Goal: Information Seeking & Learning: Learn about a topic

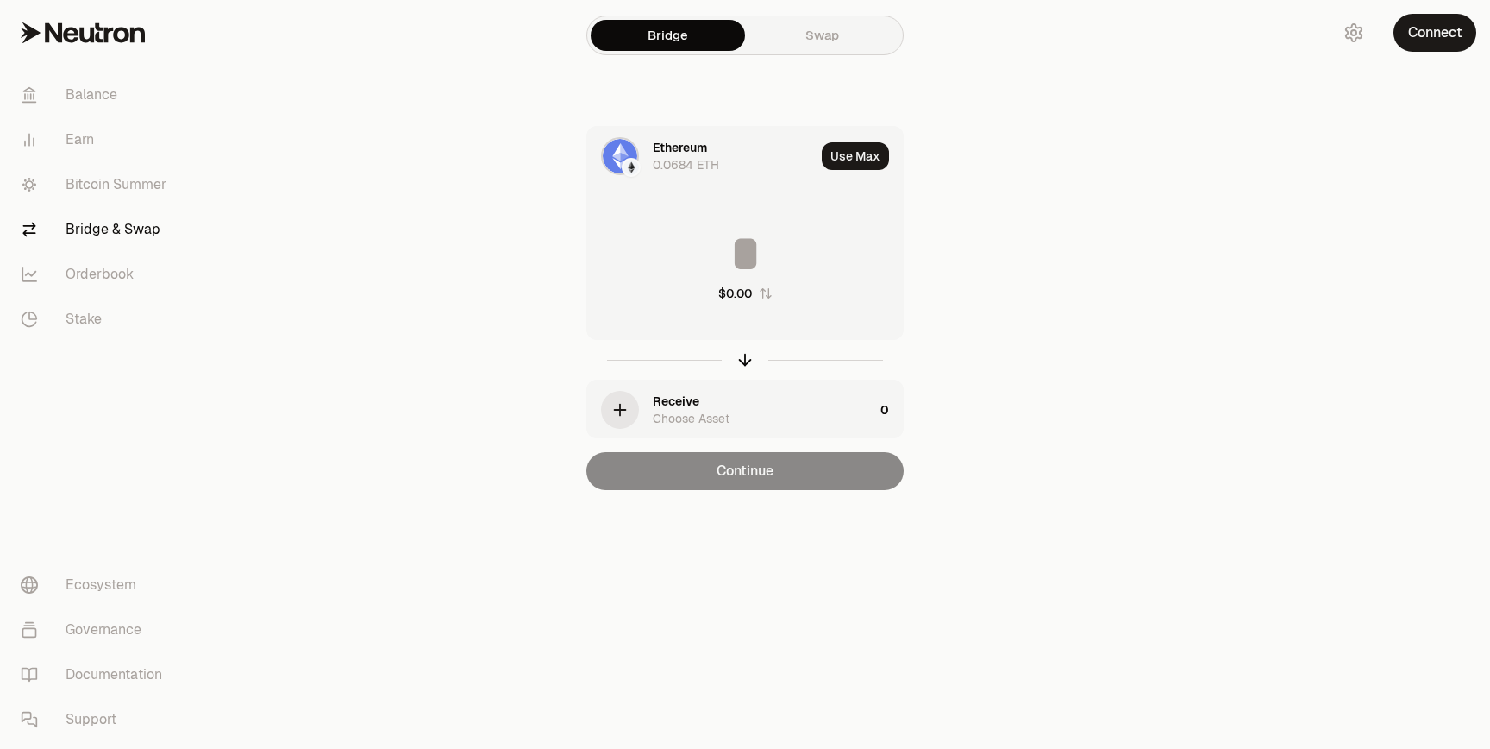
click at [85, 195] on link "Bitcoin Summer" at bounding box center [96, 184] width 179 height 45
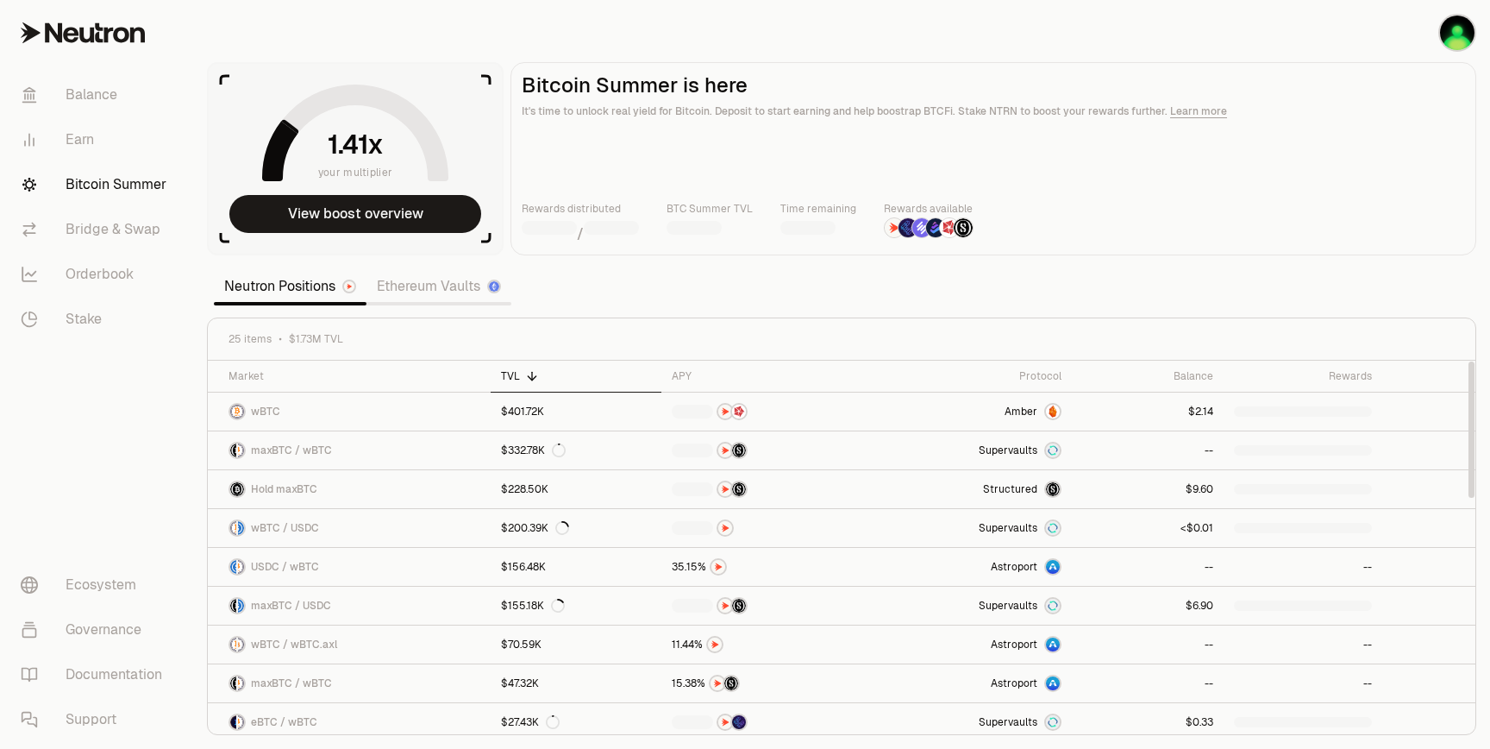
click at [443, 280] on link "Ethereum Vaults" at bounding box center [439, 286] width 145 height 34
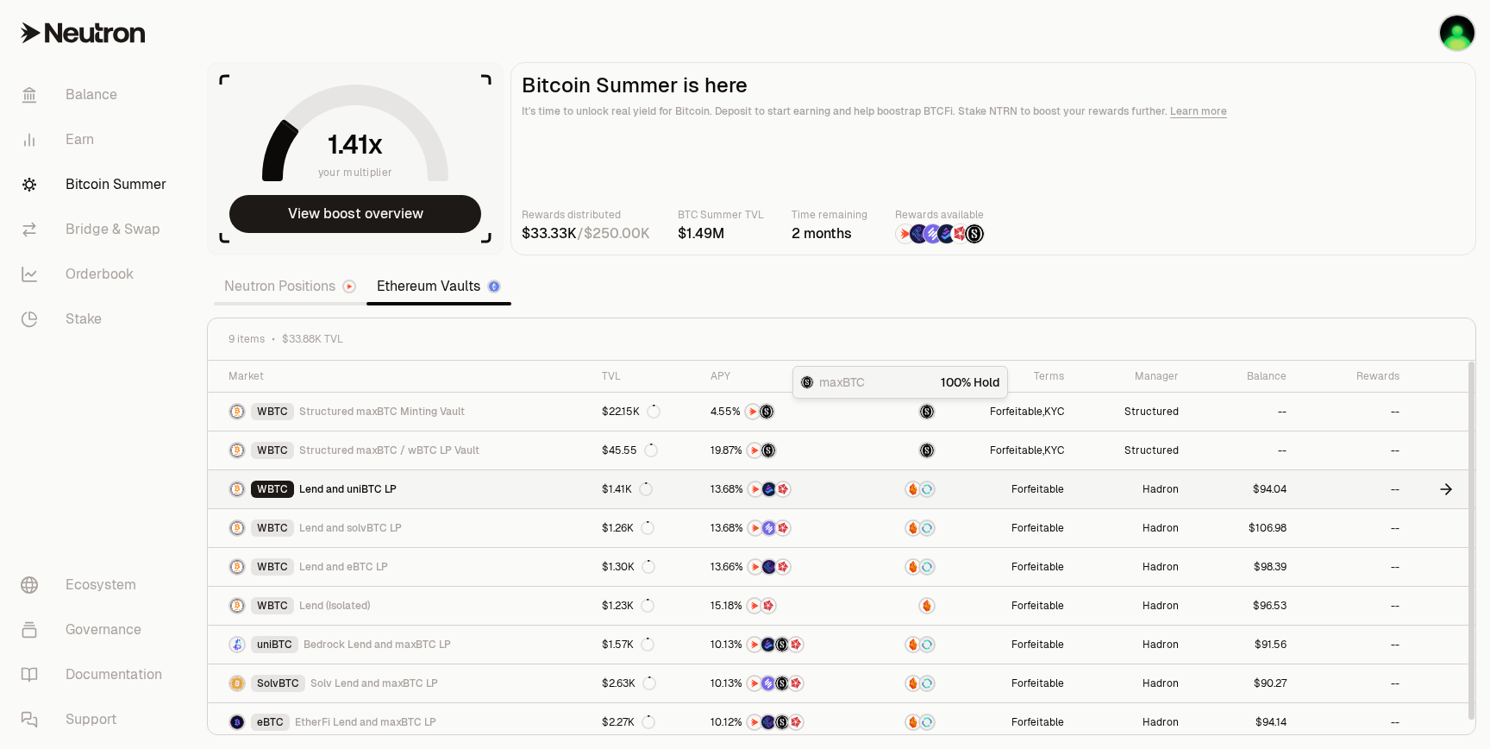
scroll to position [7, 0]
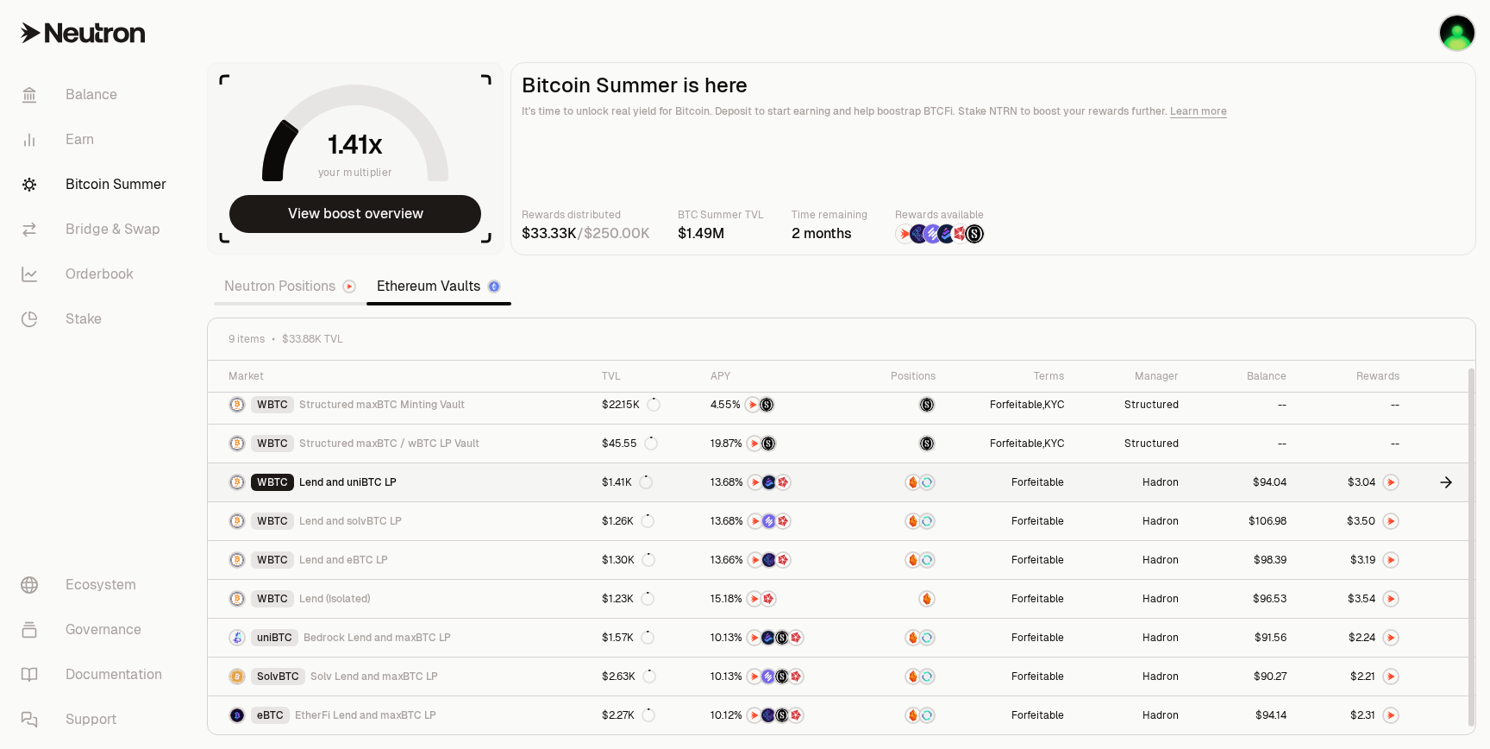
click at [1451, 480] on icon at bounding box center [1446, 481] width 17 height 17
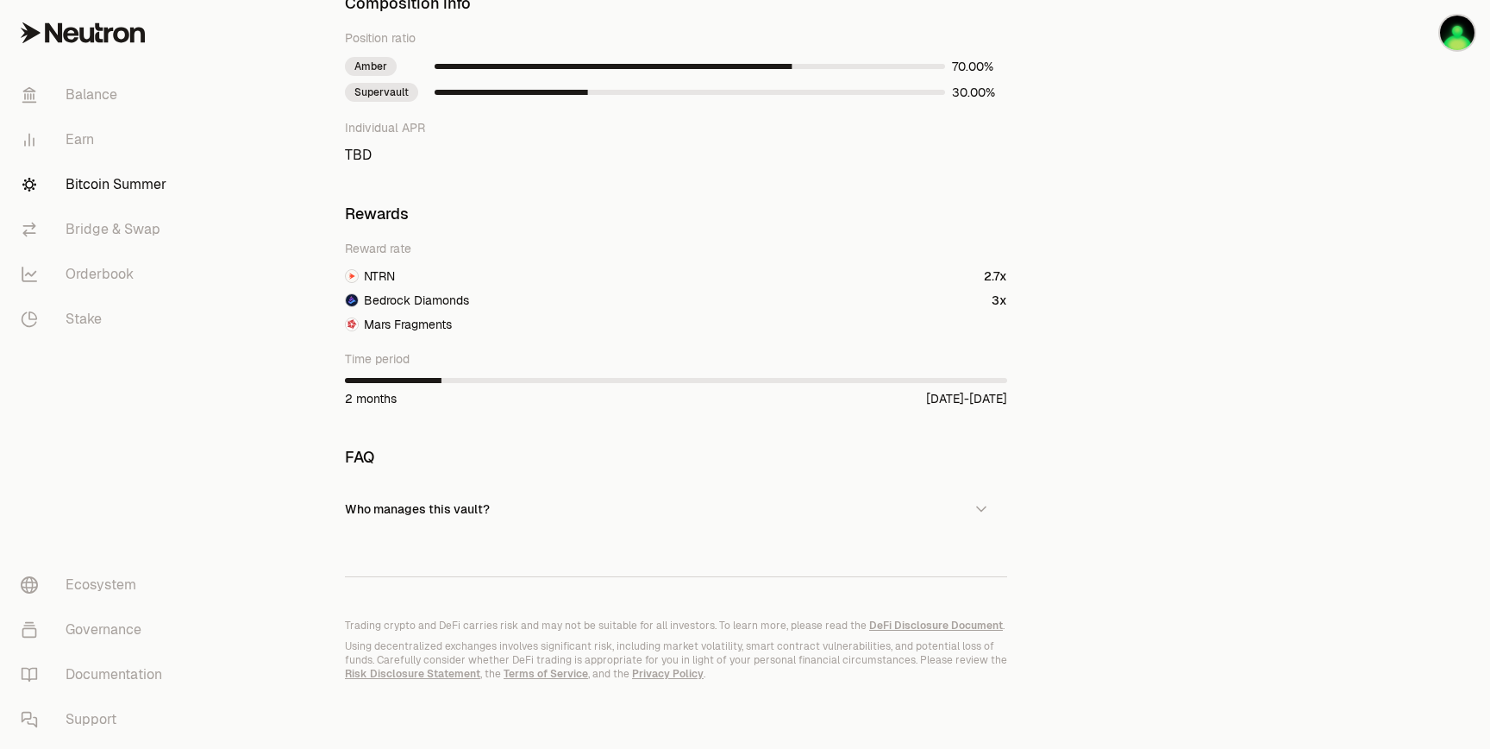
scroll to position [1108, 0]
click at [506, 515] on button "Who manages this vault?" at bounding box center [676, 508] width 662 height 52
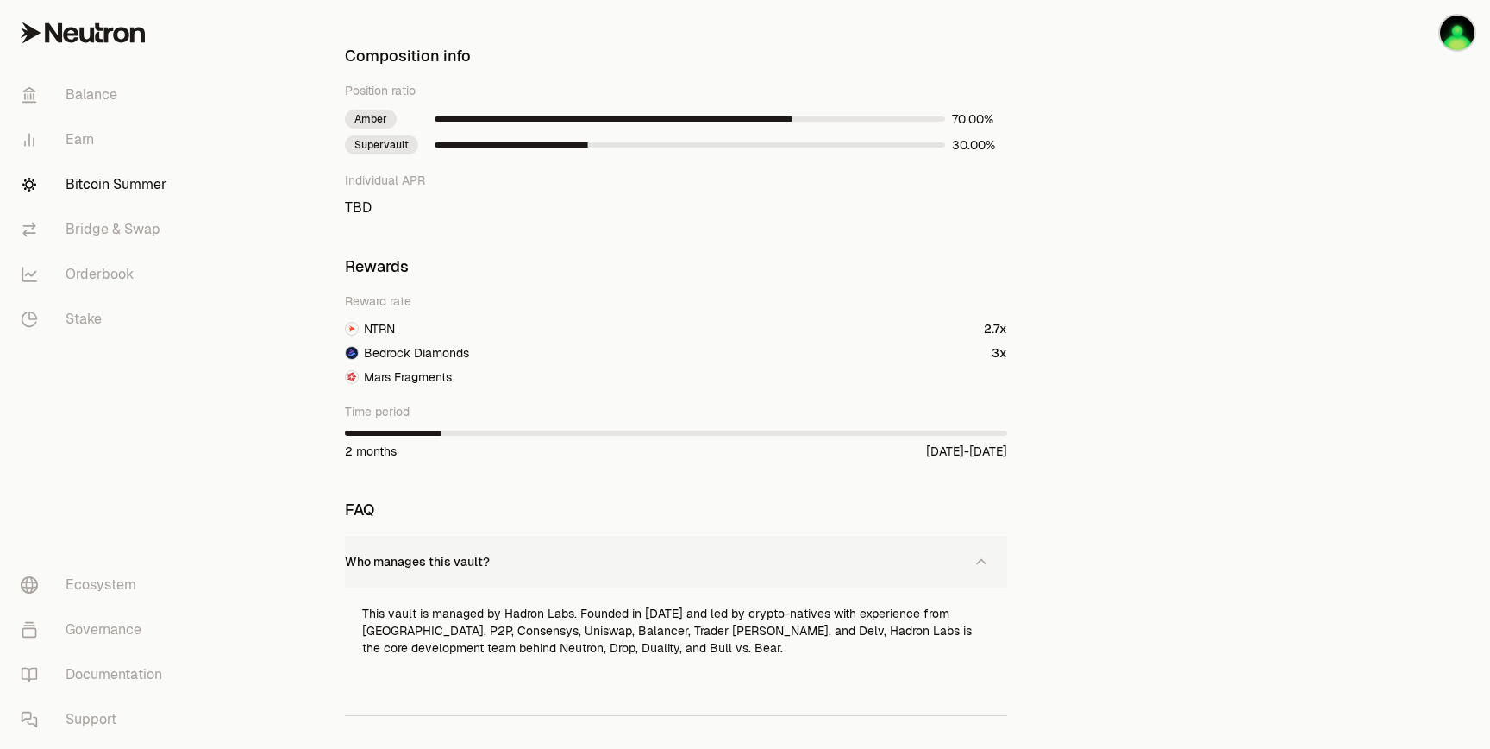
scroll to position [1010, 0]
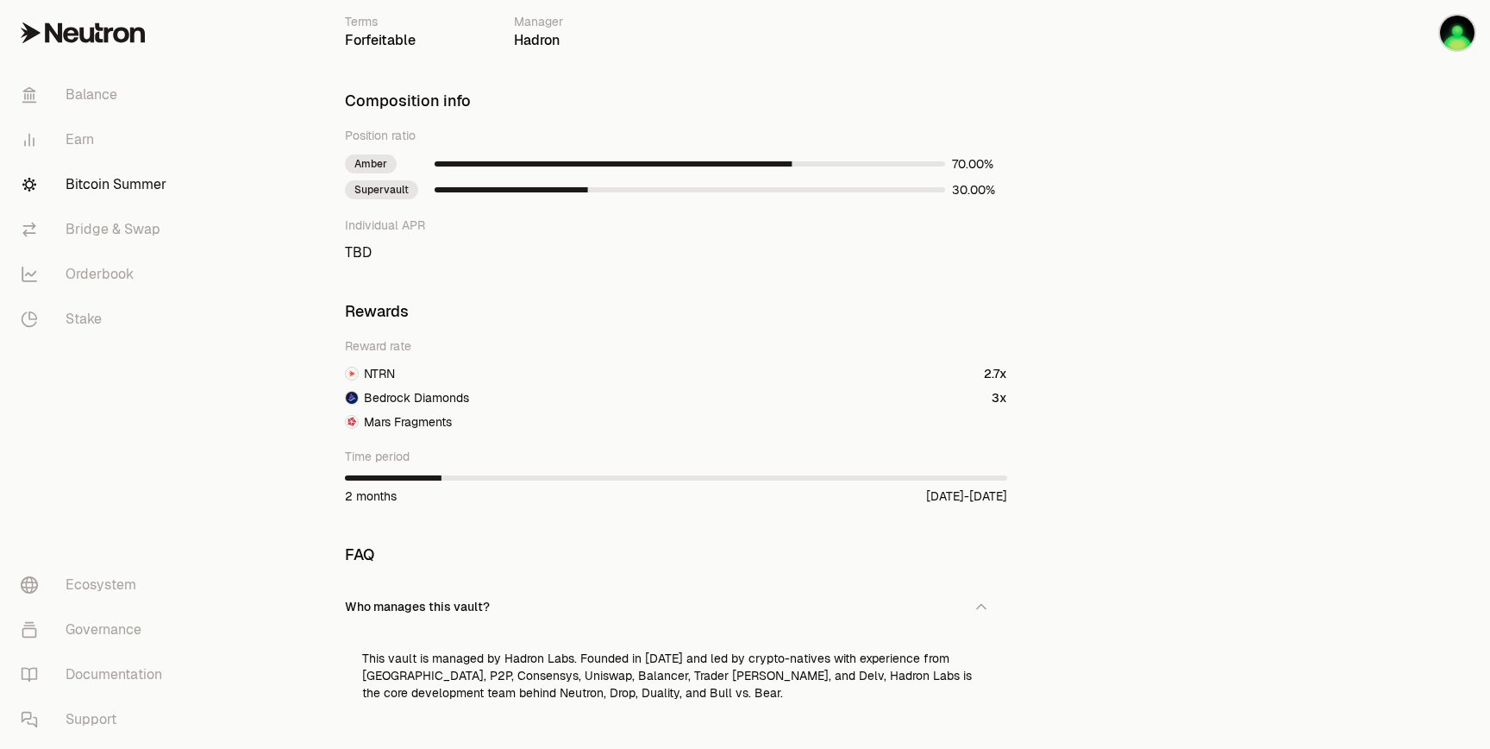
click at [87, 180] on link "Bitcoin Summer" at bounding box center [96, 184] width 179 height 45
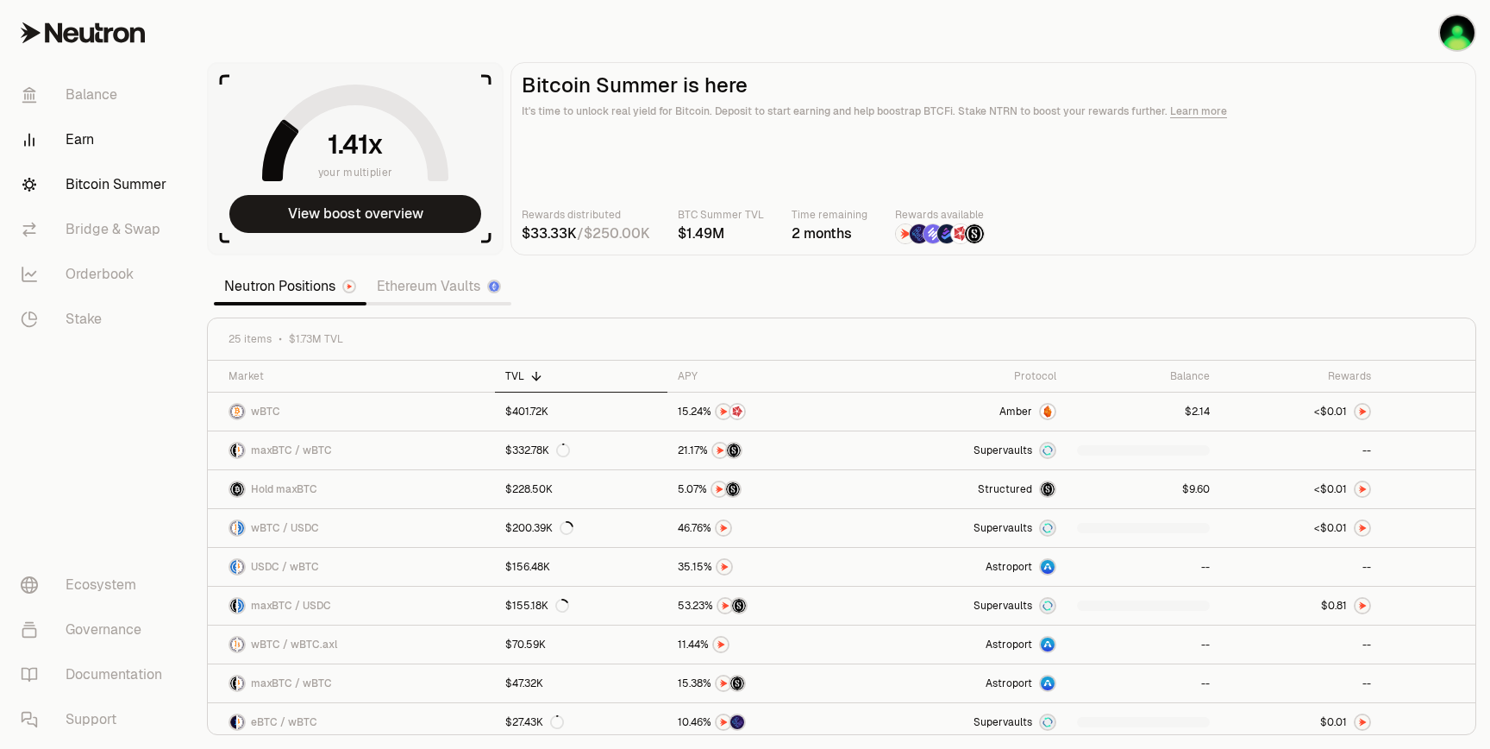
click at [85, 130] on link "Earn" at bounding box center [96, 139] width 179 height 45
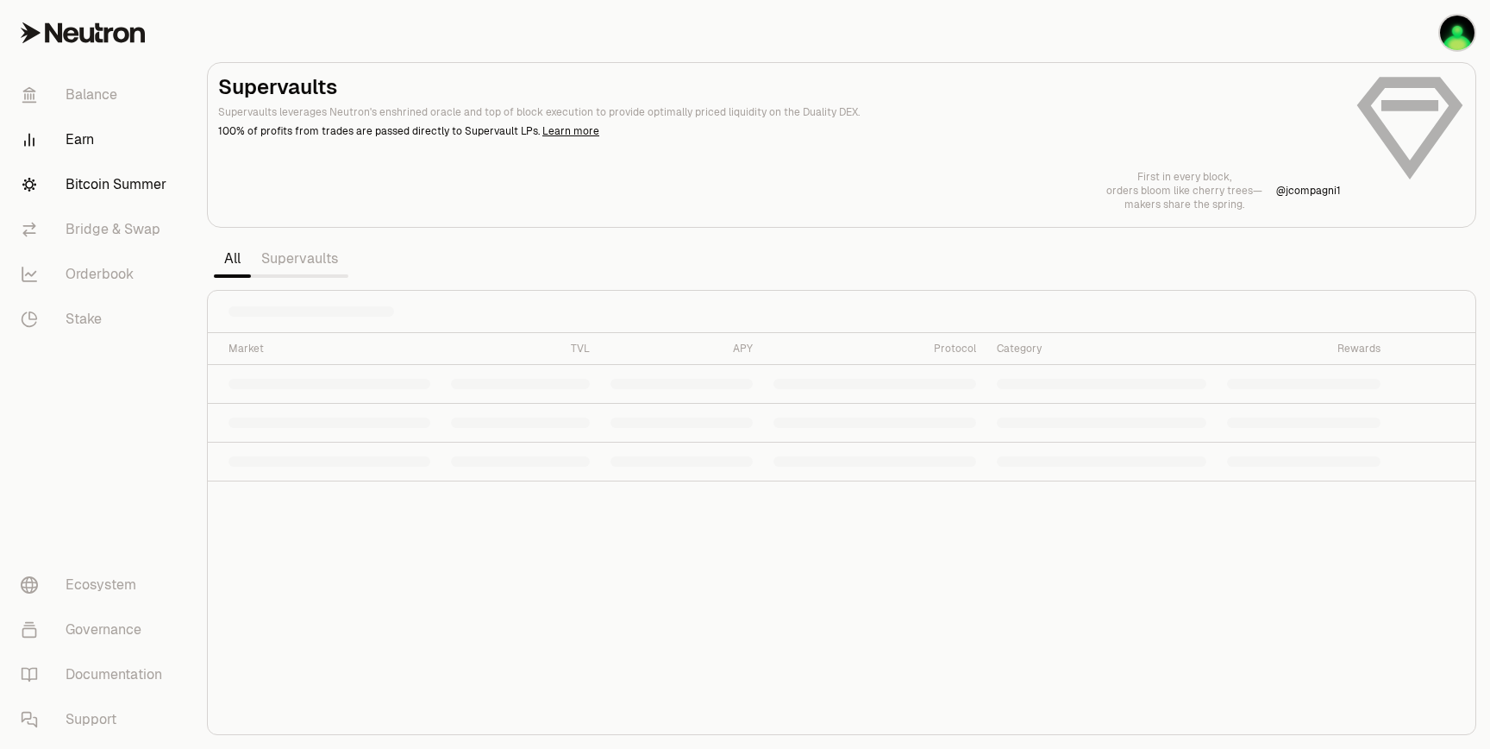
click at [90, 176] on link "Bitcoin Summer" at bounding box center [96, 184] width 179 height 45
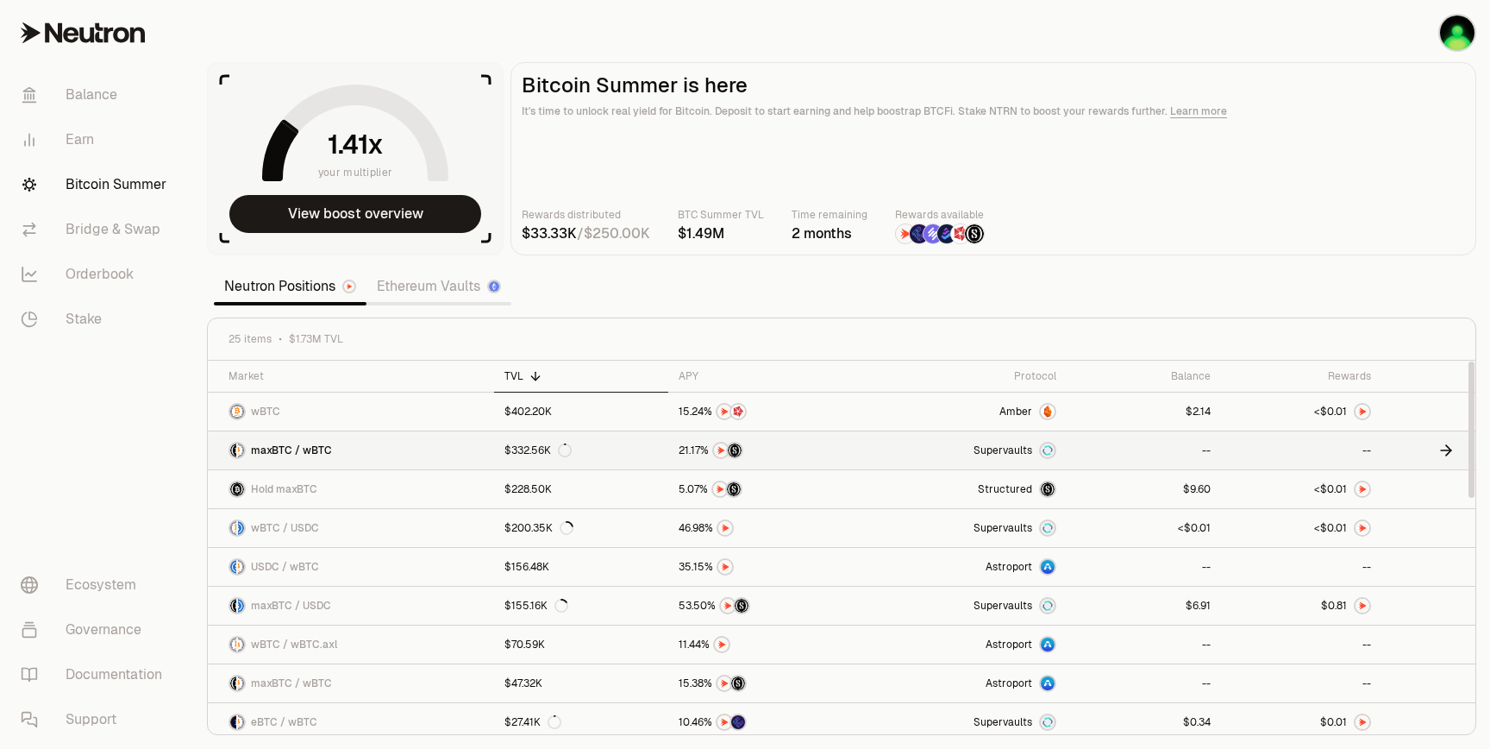
click at [1433, 445] on link at bounding box center [1429, 450] width 94 height 38
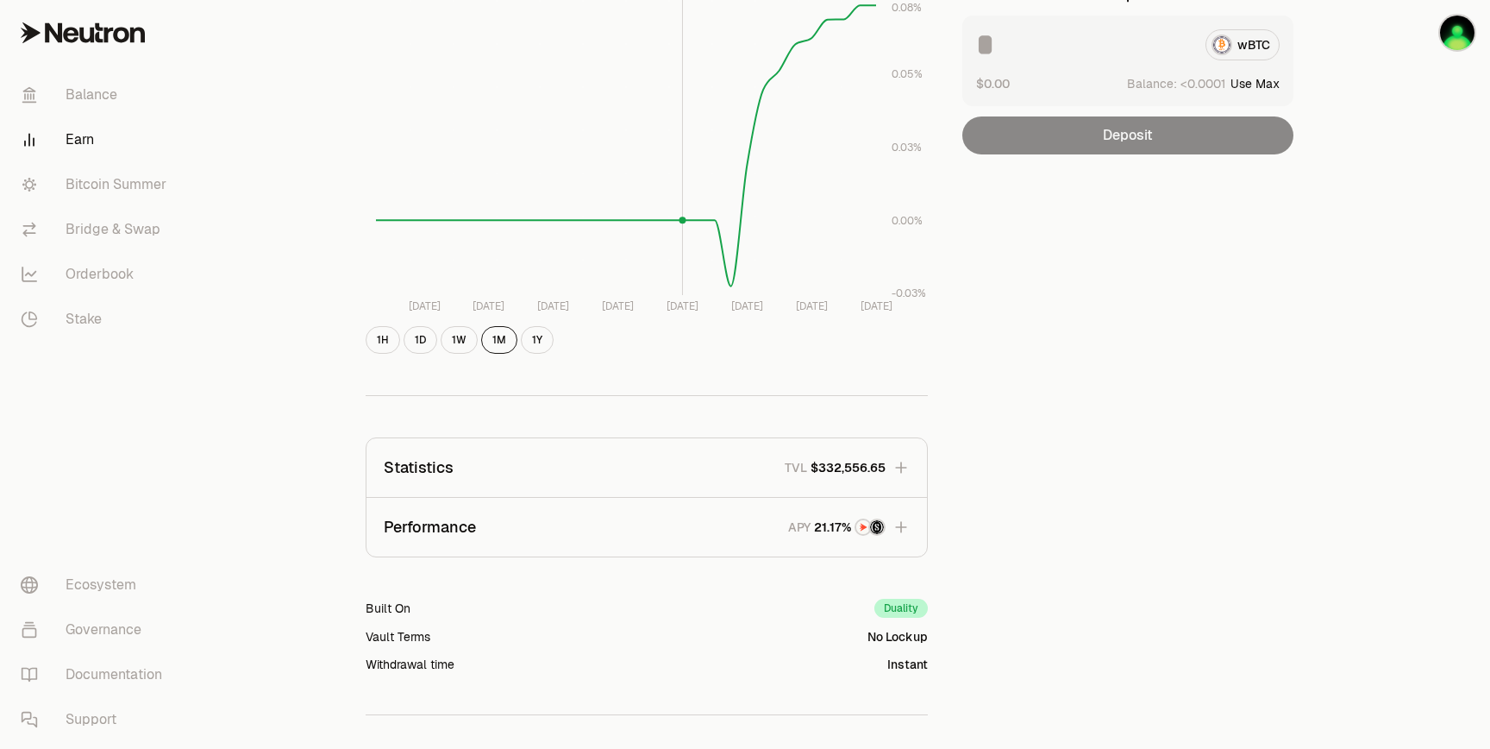
scroll to position [371, 0]
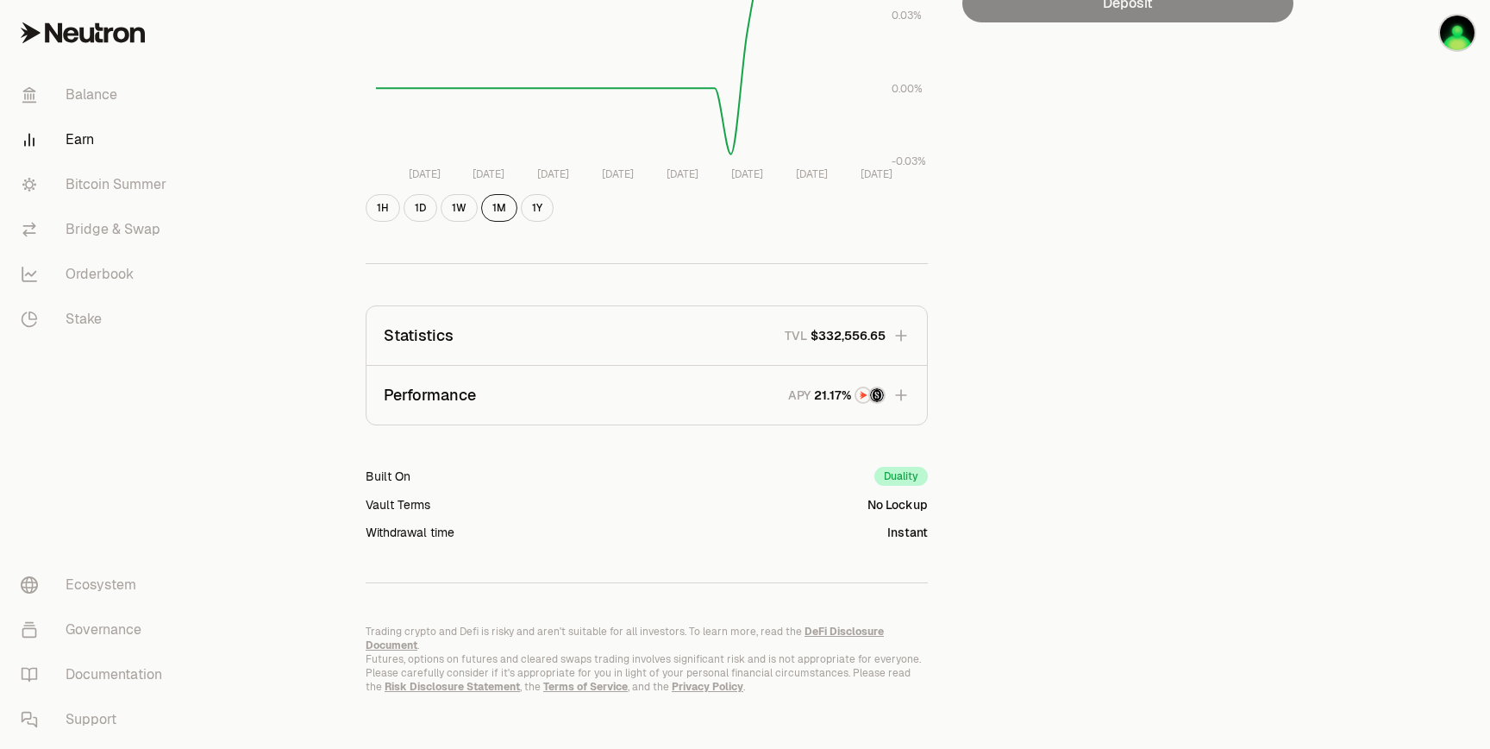
click at [648, 327] on button "Statistics TVL $332,556.65" at bounding box center [647, 335] width 561 height 59
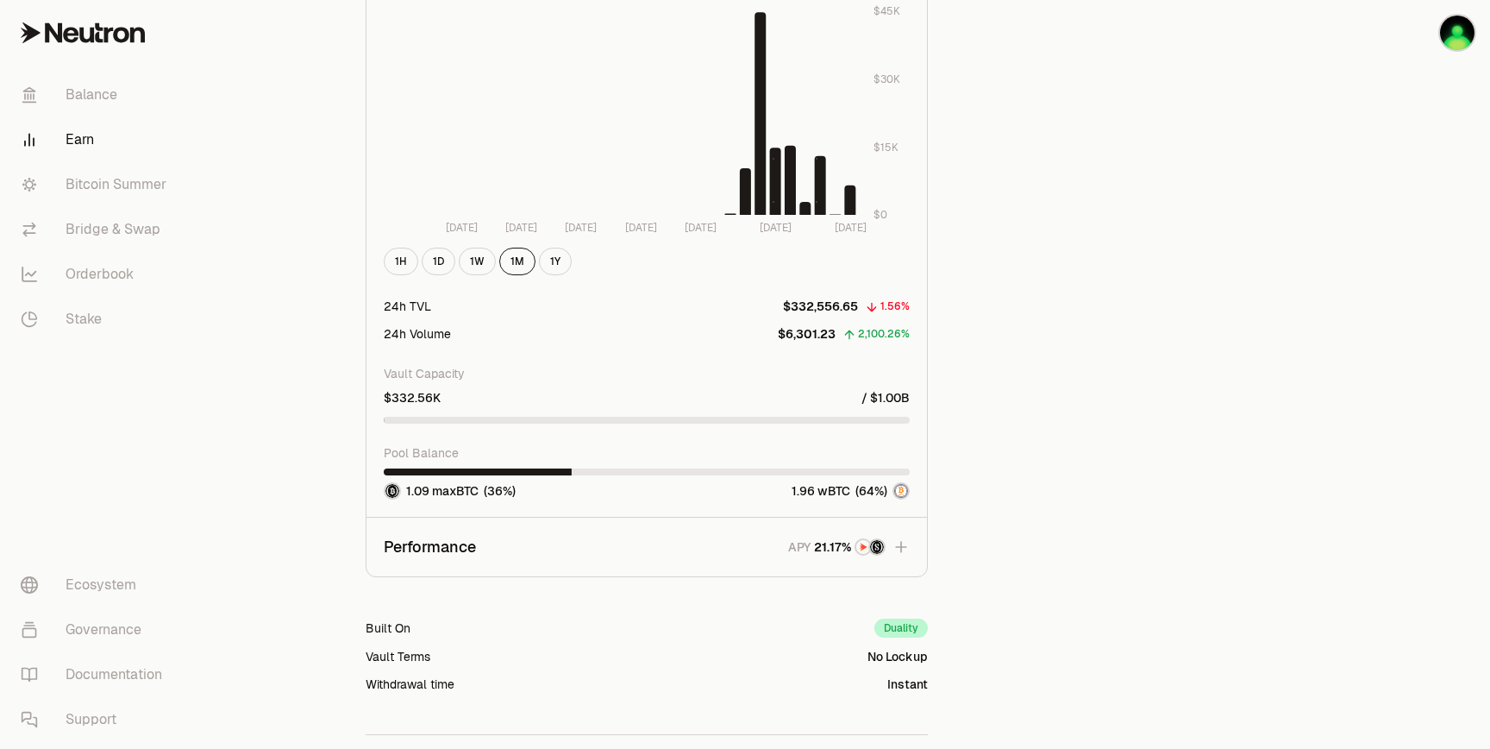
click at [608, 541] on button "Performance APY" at bounding box center [647, 546] width 561 height 59
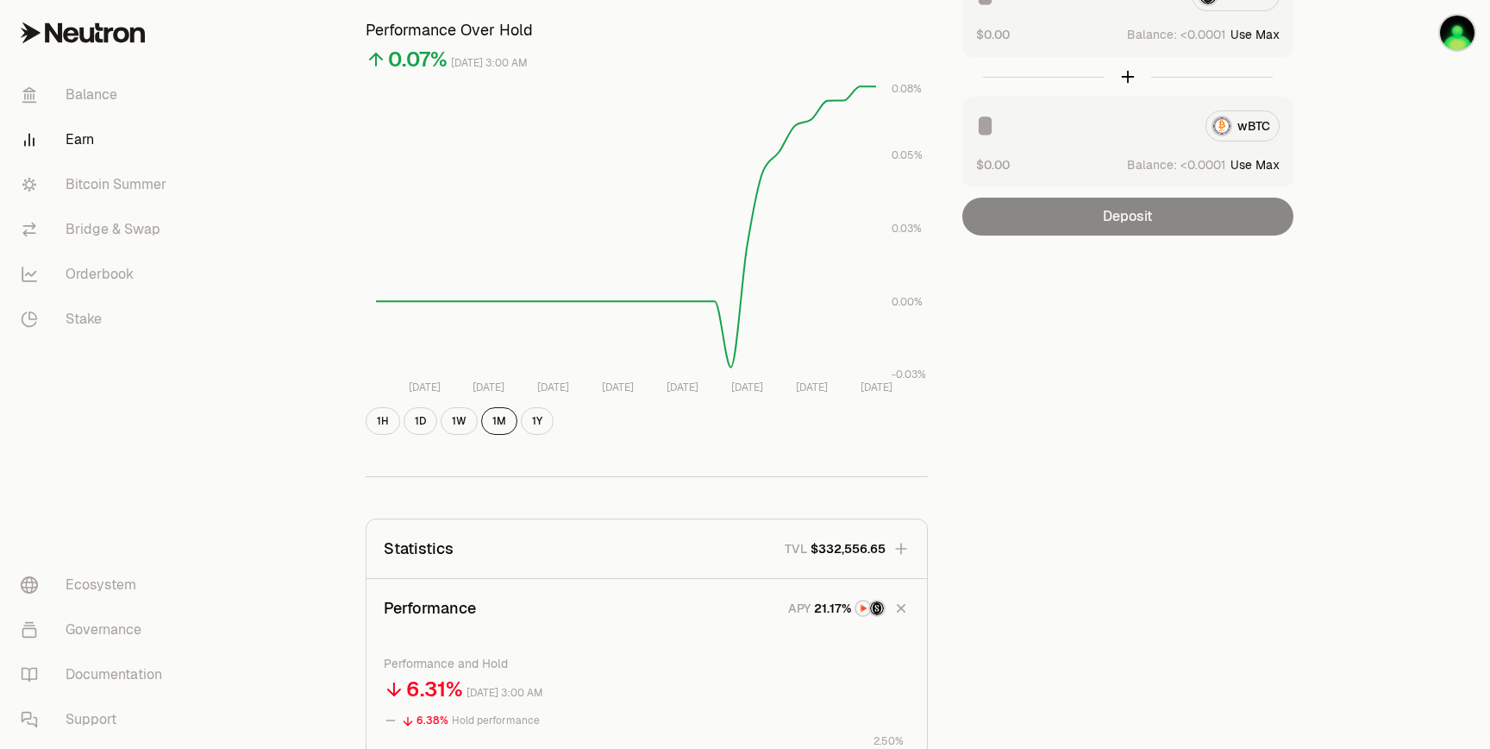
scroll to position [0, 0]
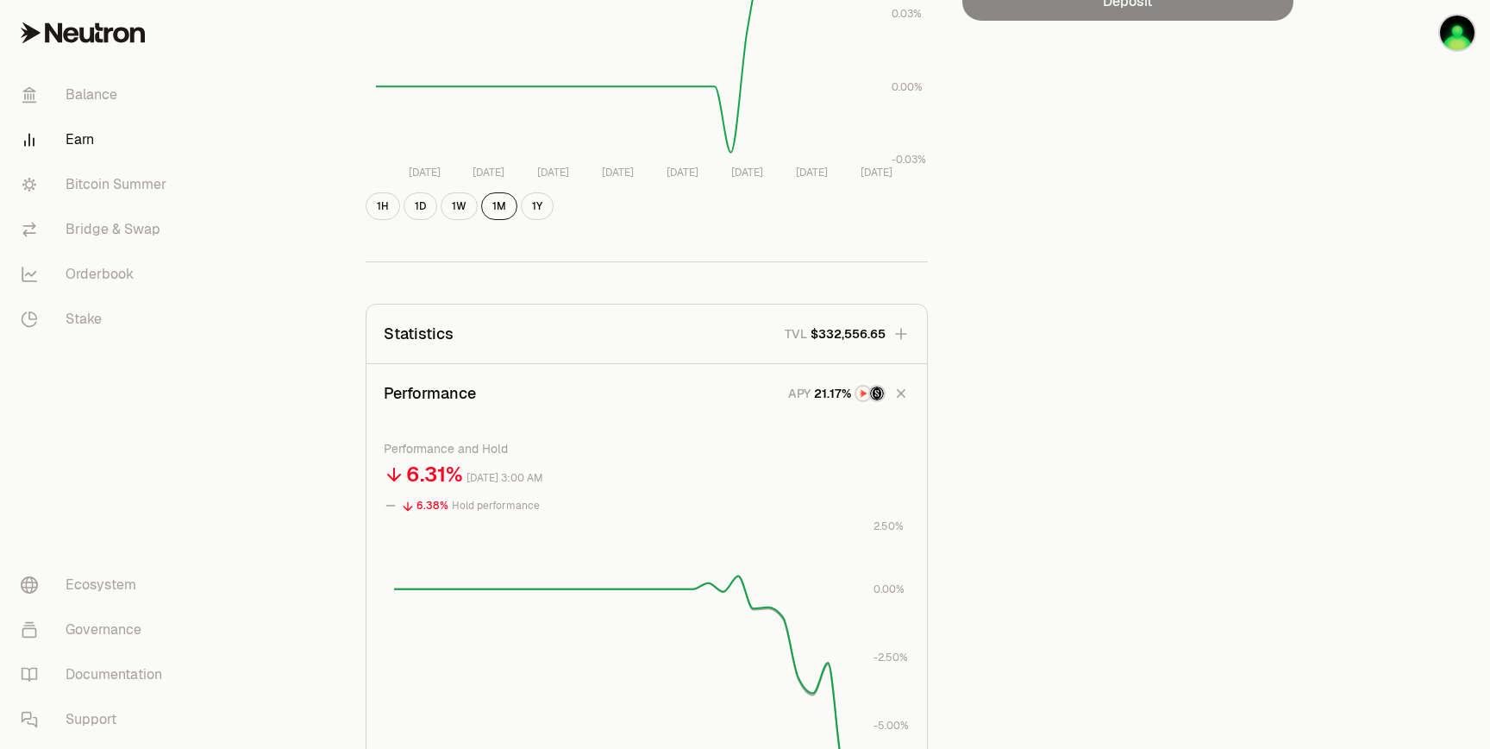
click at [531, 320] on button "Statistics TVL $332,556.65" at bounding box center [647, 333] width 561 height 59
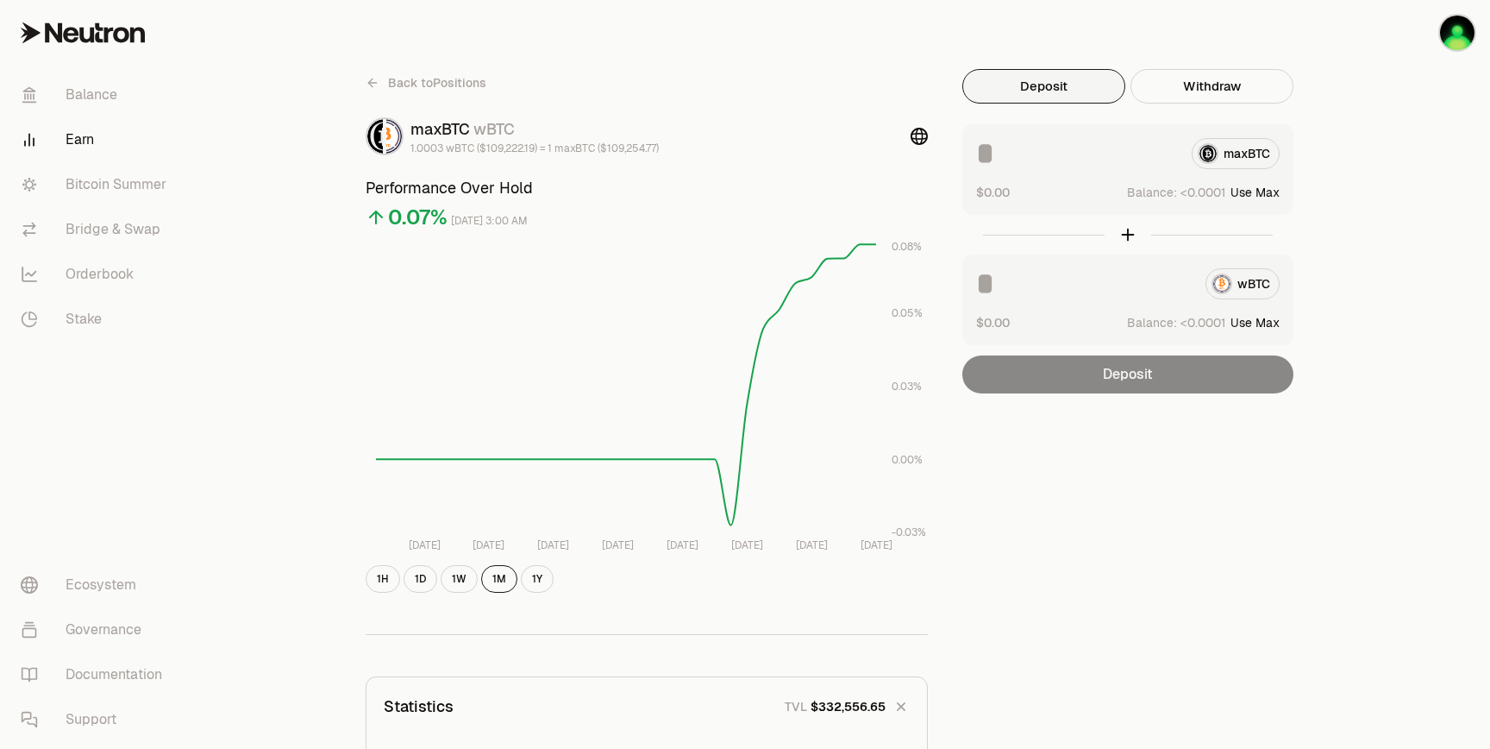
click at [393, 87] on span "Back to Positions" at bounding box center [437, 82] width 98 height 17
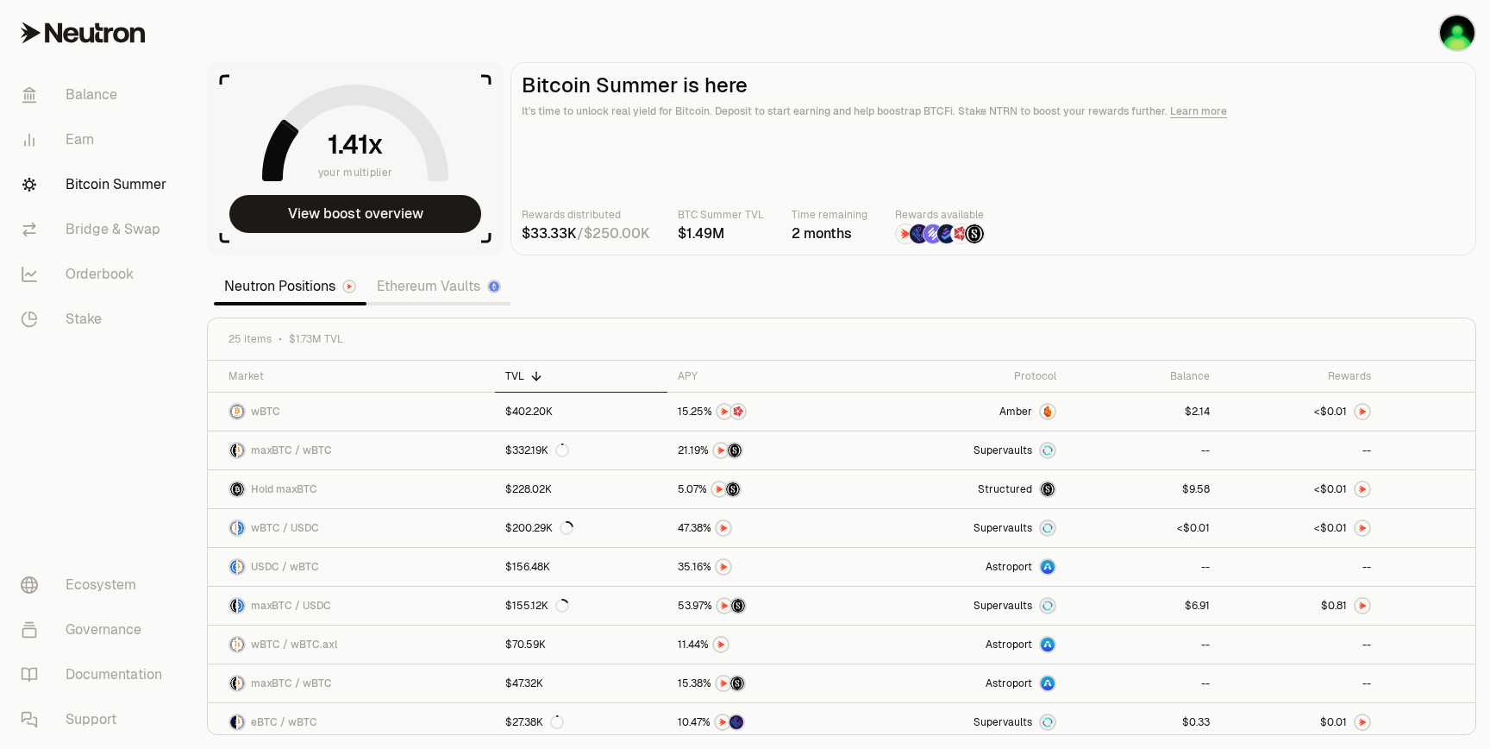
click at [445, 288] on link "Ethereum Vaults" at bounding box center [439, 286] width 145 height 34
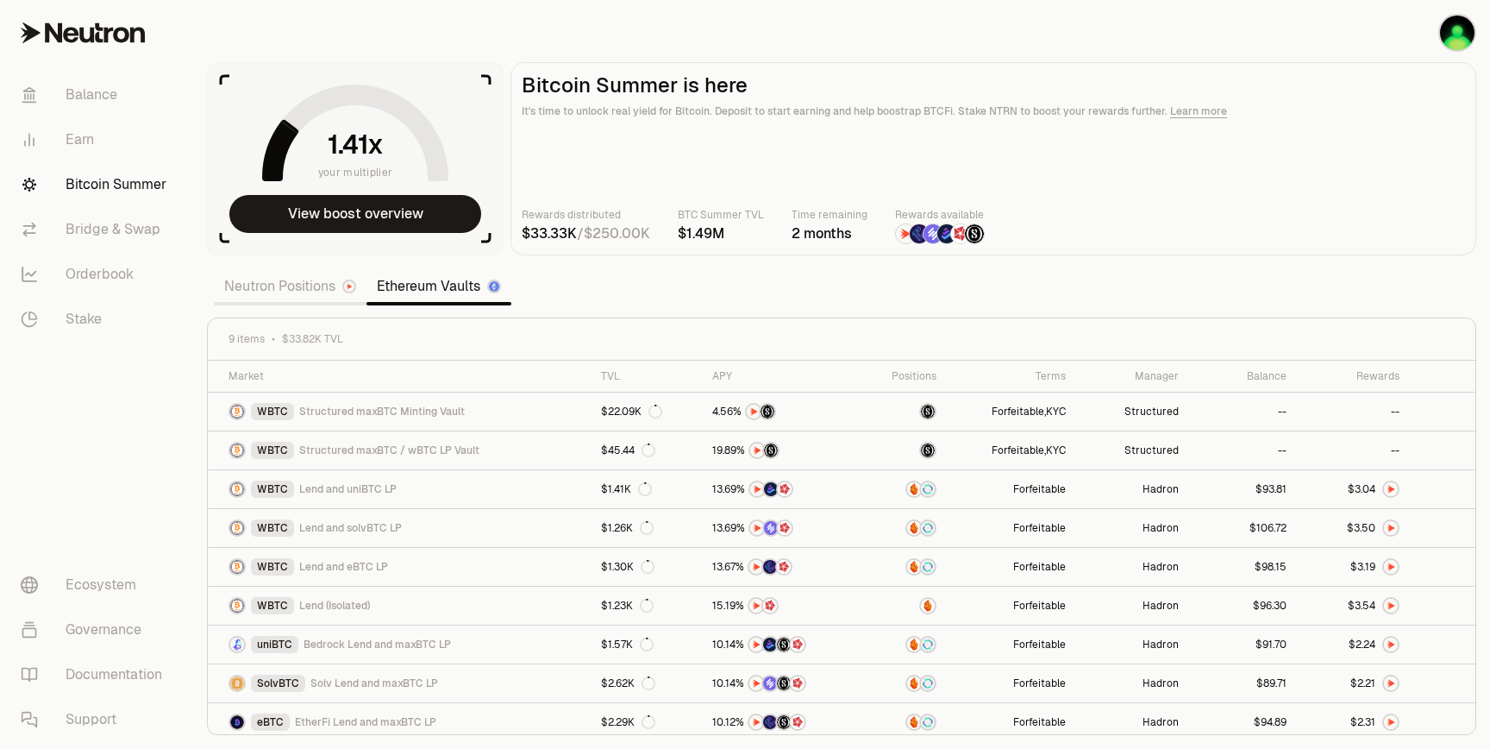
click at [310, 291] on link "Neutron Positions" at bounding box center [290, 286] width 153 height 34
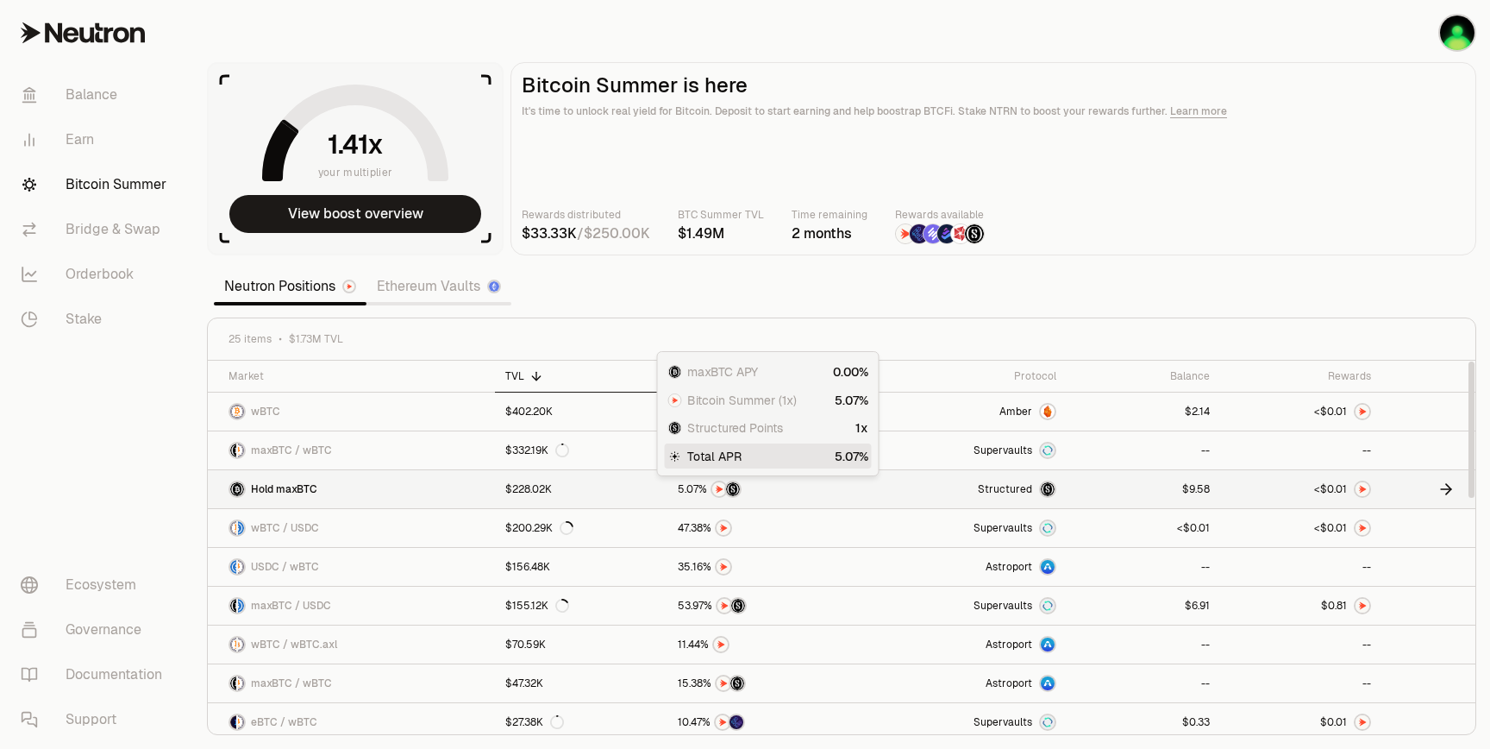
click at [817, 491] on div at bounding box center [766, 488] width 177 height 17
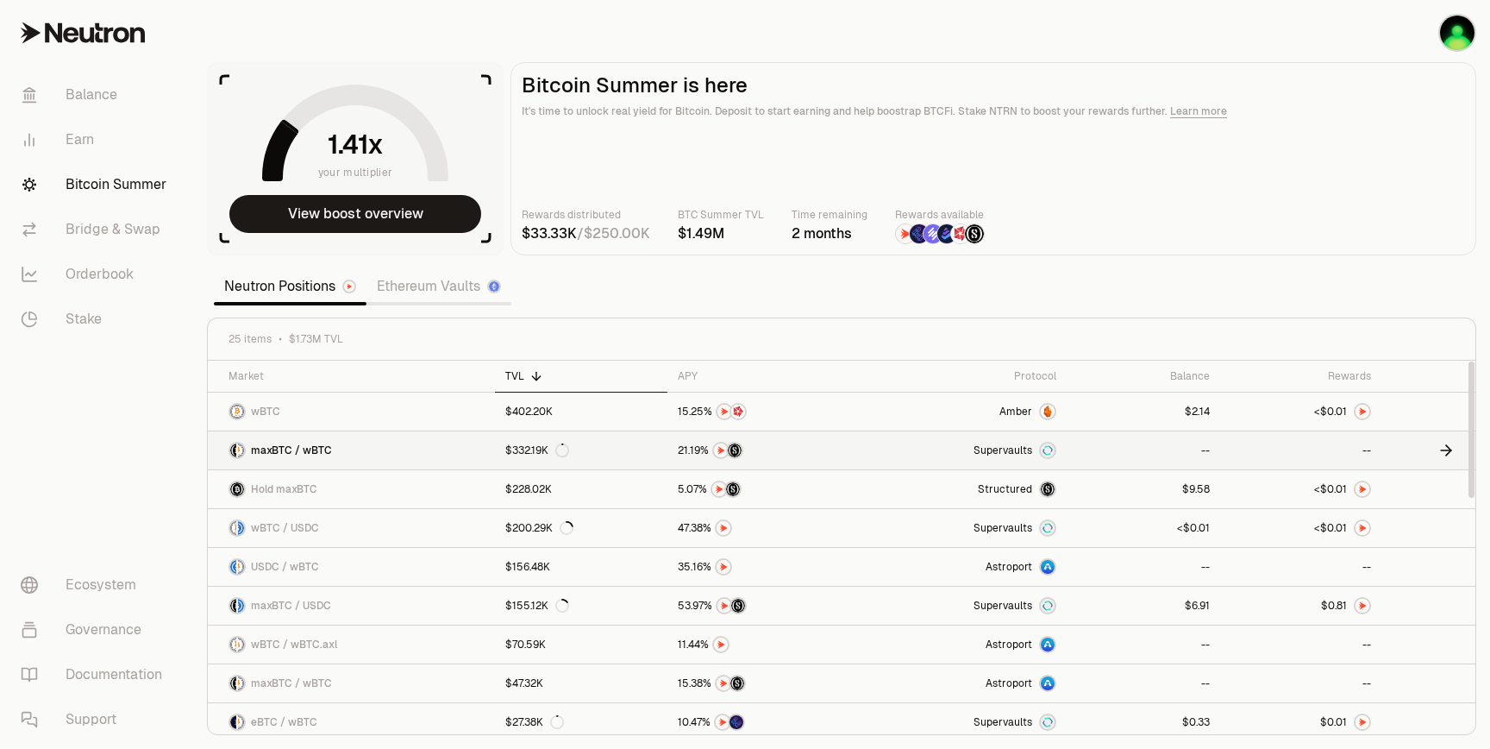
click at [1234, 454] on link "--" at bounding box center [1300, 450] width 161 height 38
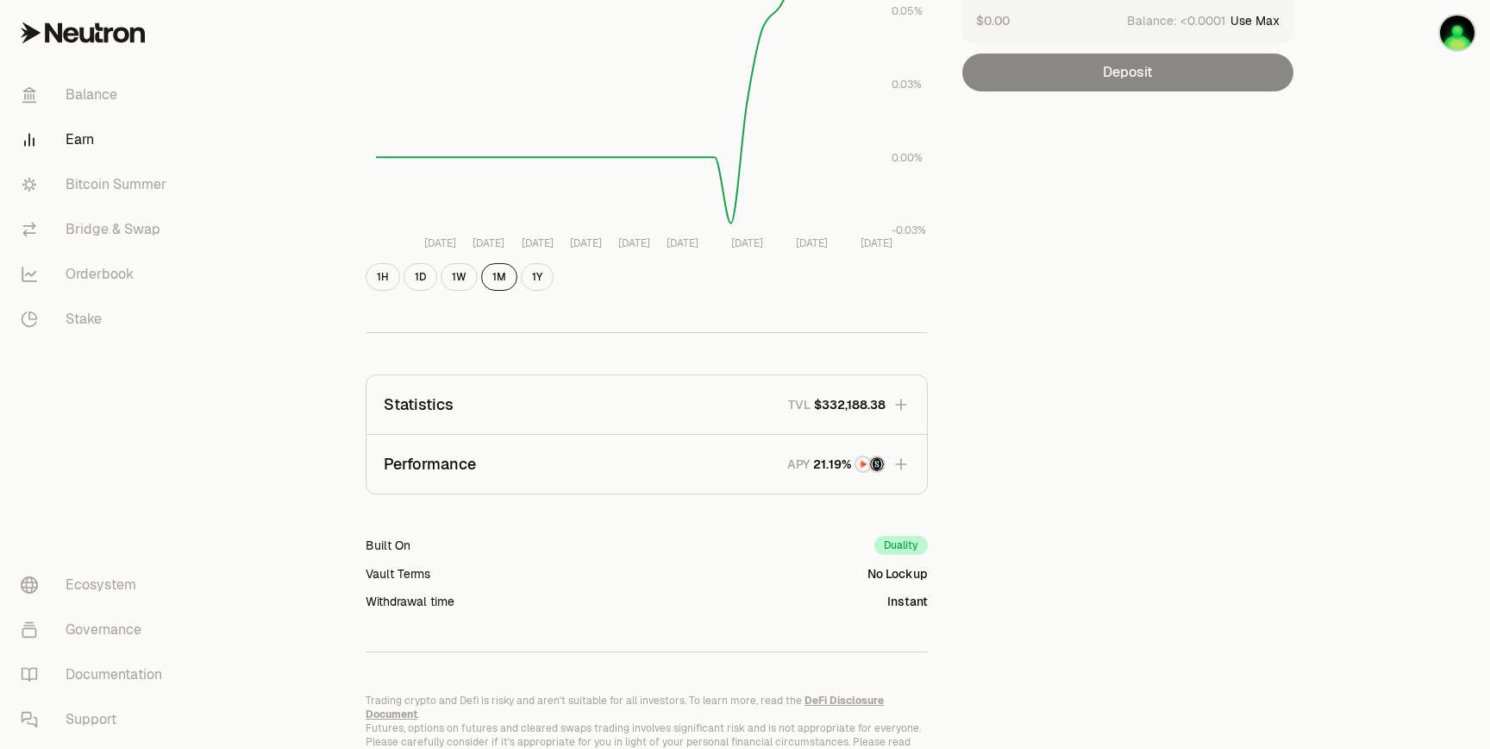
scroll to position [371, 0]
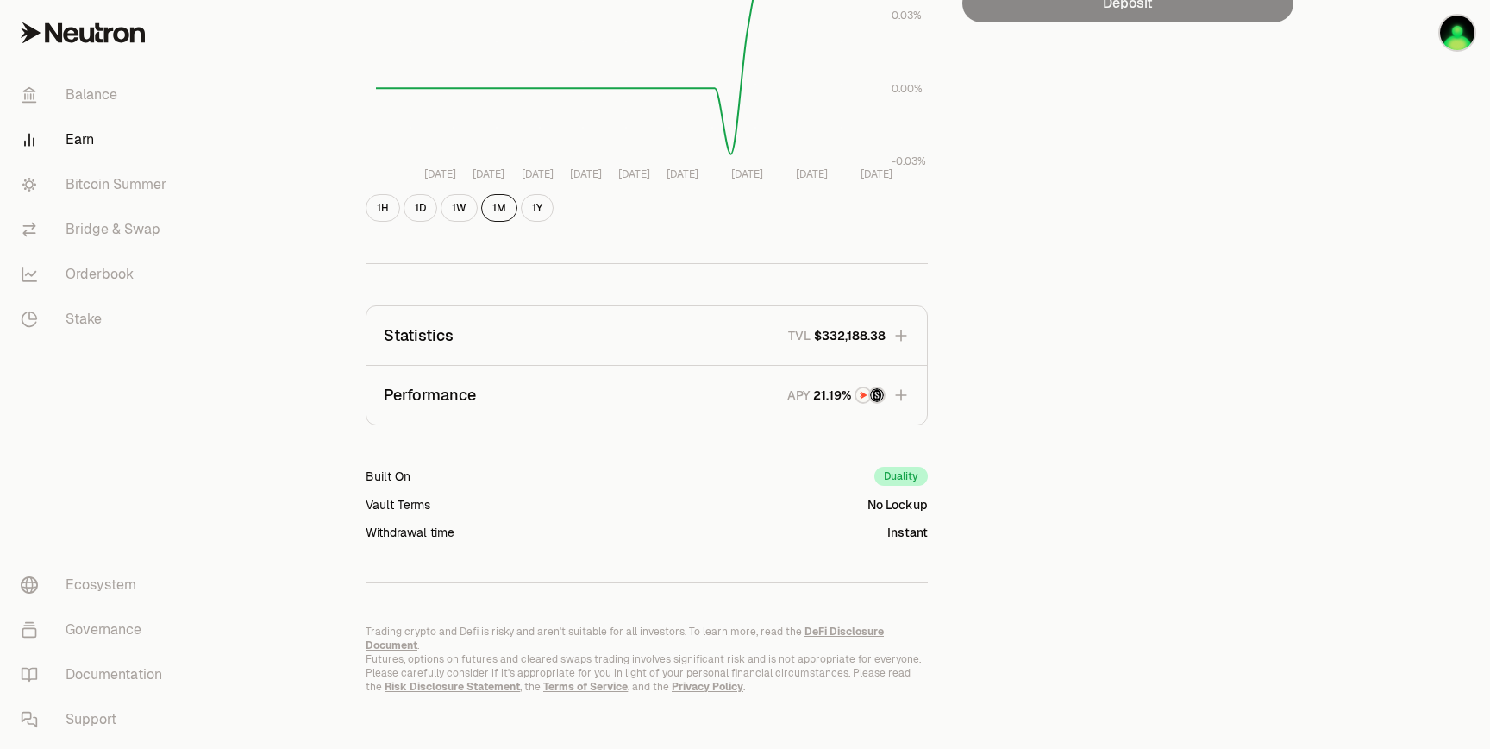
click at [730, 393] on button "Performance APY" at bounding box center [647, 395] width 561 height 59
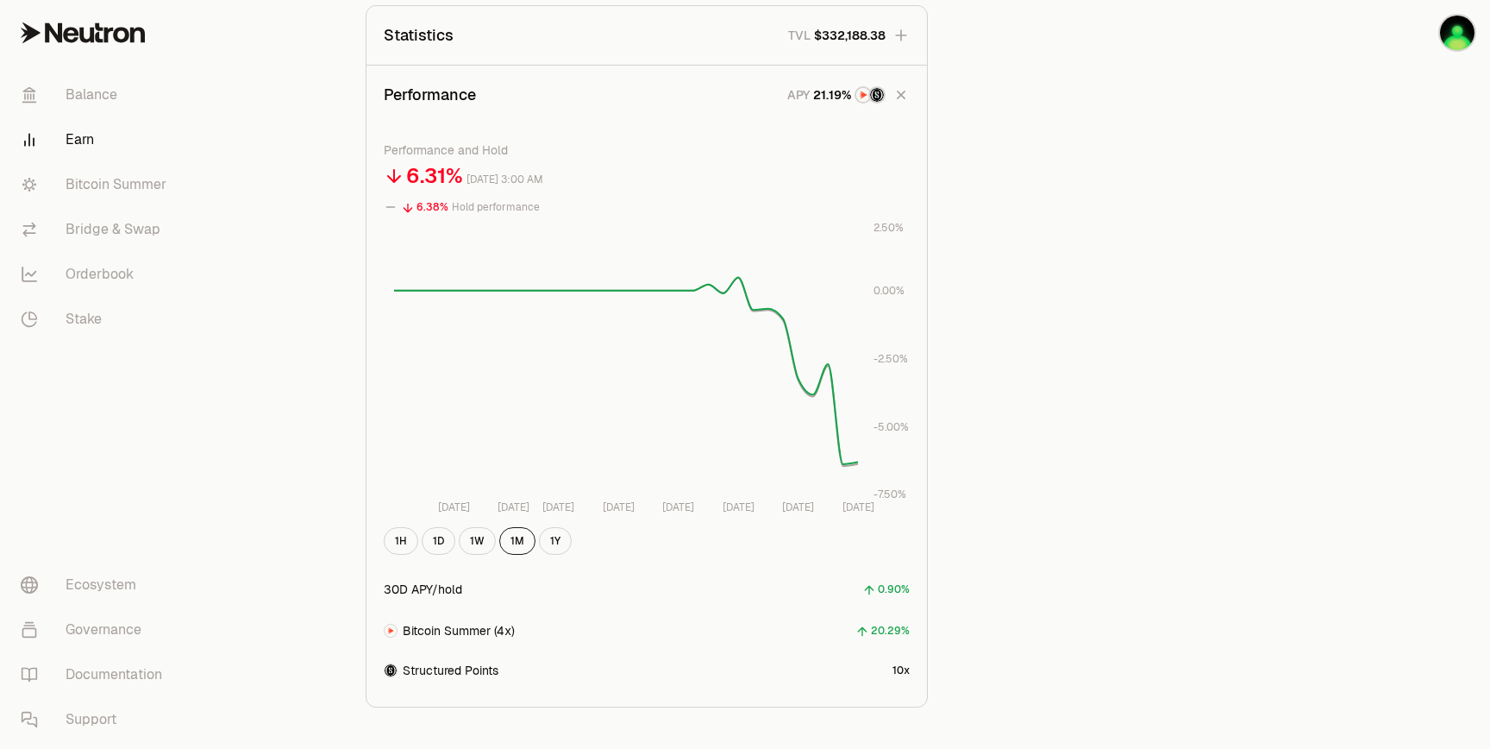
scroll to position [611, 0]
